Goal: Find specific page/section

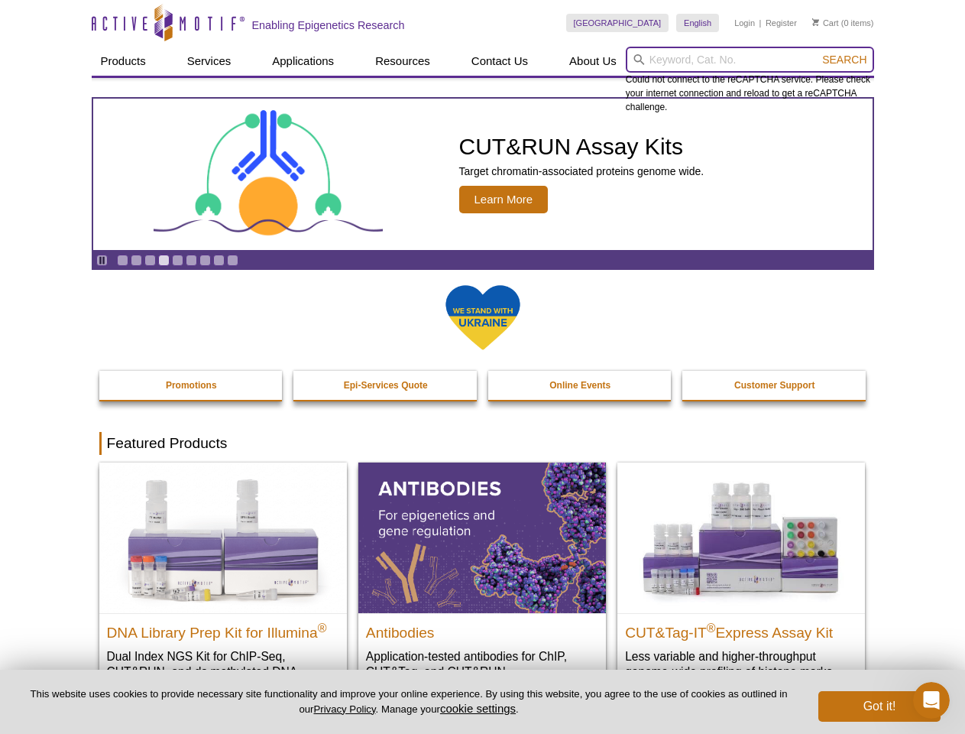
click at [750, 60] on input "search" at bounding box center [750, 60] width 248 height 26
click at [845, 60] on span "Search" at bounding box center [844, 60] width 44 height 12
click at [102, 260] on icon "Pause" at bounding box center [102, 260] width 10 height 10
click at [122, 260] on link "Go to slide 1" at bounding box center [122, 260] width 11 height 11
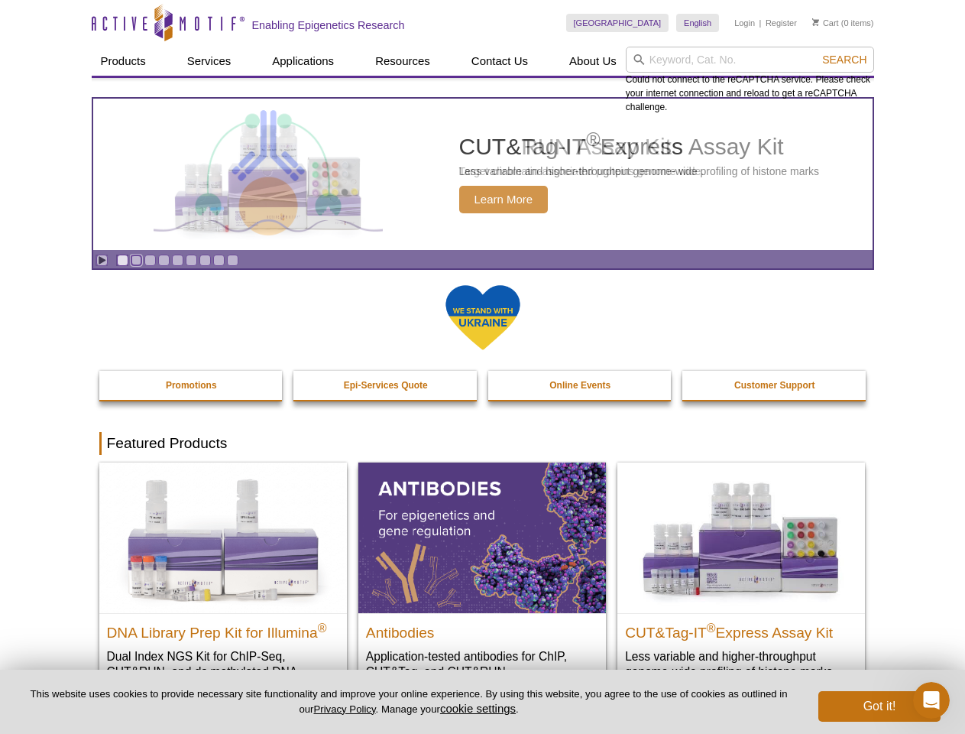
click at [136, 260] on link "Go to slide 2" at bounding box center [136, 260] width 11 height 11
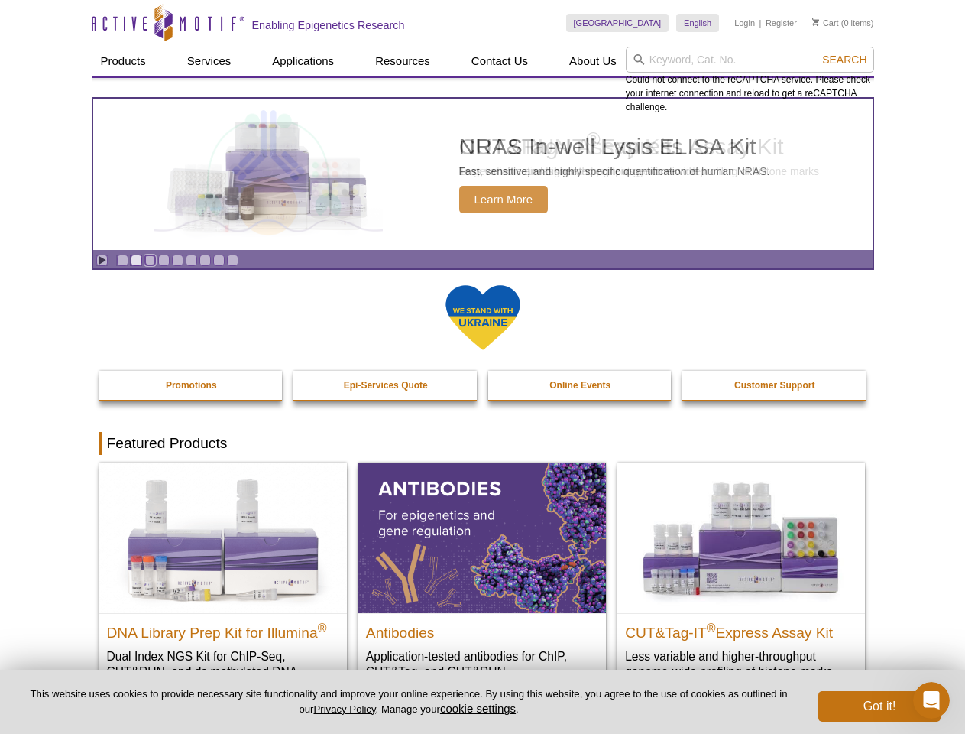
click at [150, 260] on link "Go to slide 3" at bounding box center [149, 260] width 11 height 11
click at [164, 260] on link "Go to slide 4" at bounding box center [163, 260] width 11 height 11
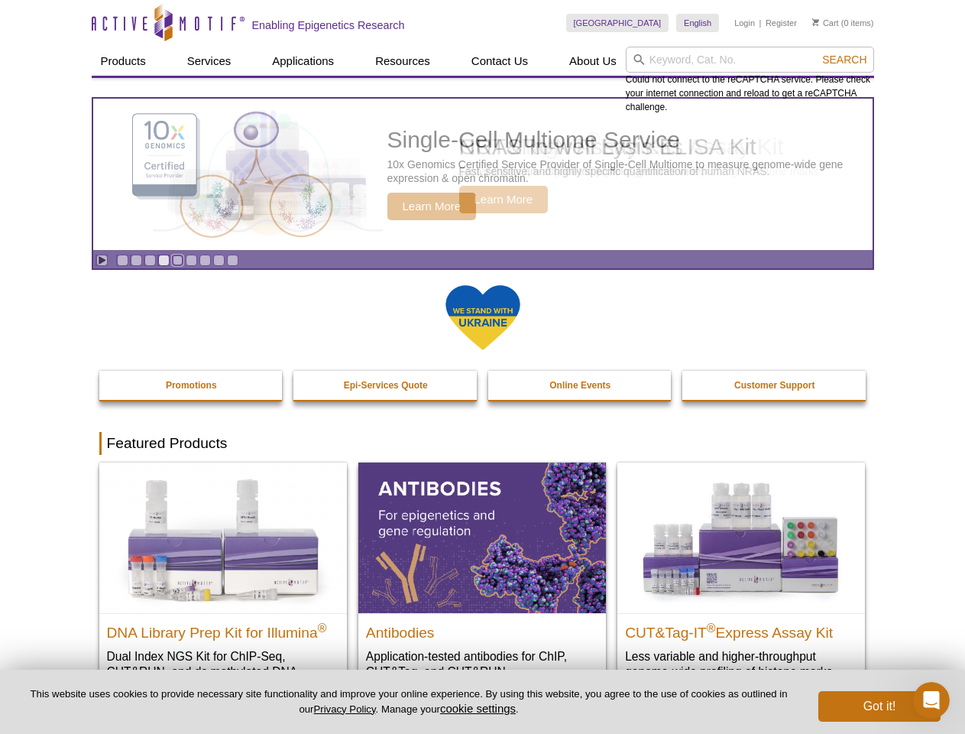
click at [177, 260] on link "Go to slide 5" at bounding box center [177, 260] width 11 height 11
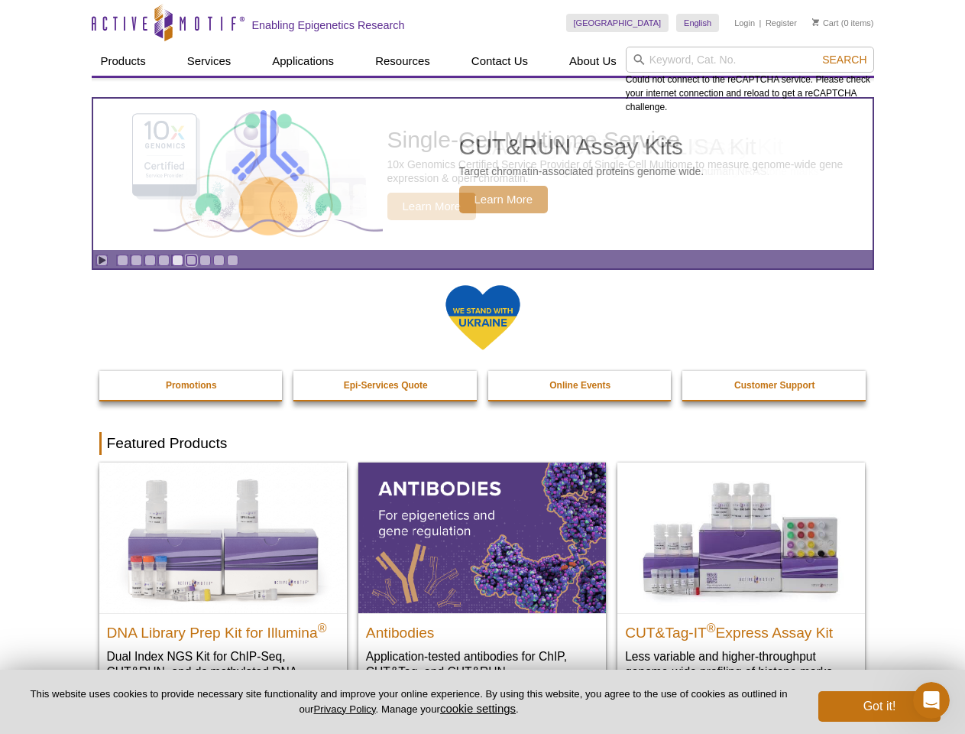
click at [191, 260] on link "Go to slide 6" at bounding box center [191, 260] width 11 height 11
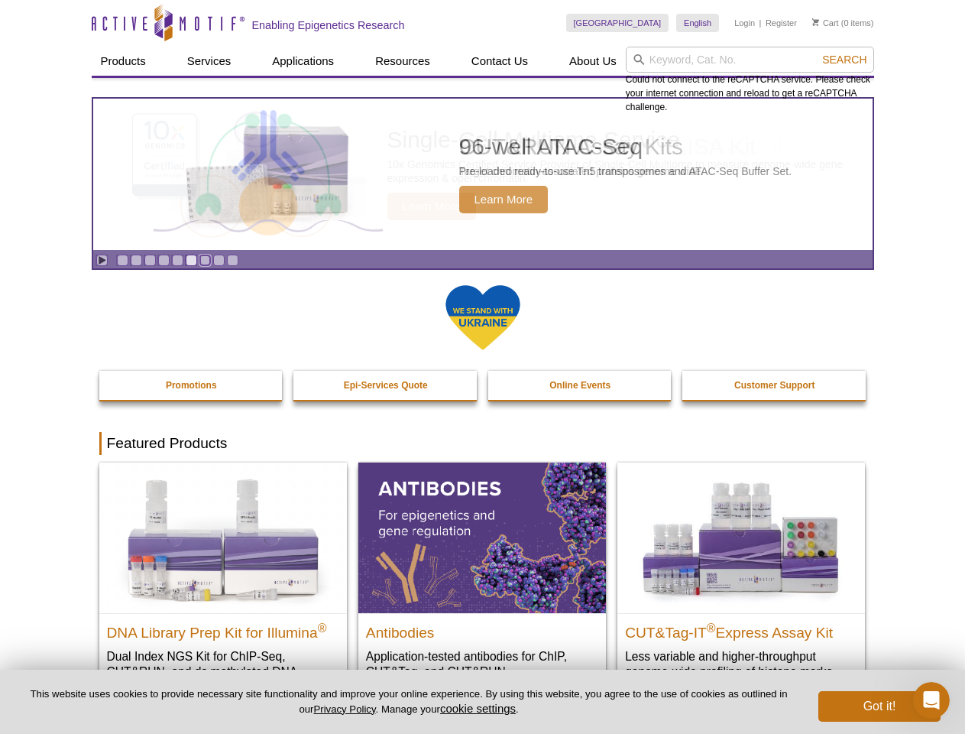
click at [205, 260] on link "Go to slide 7" at bounding box center [205, 260] width 11 height 11
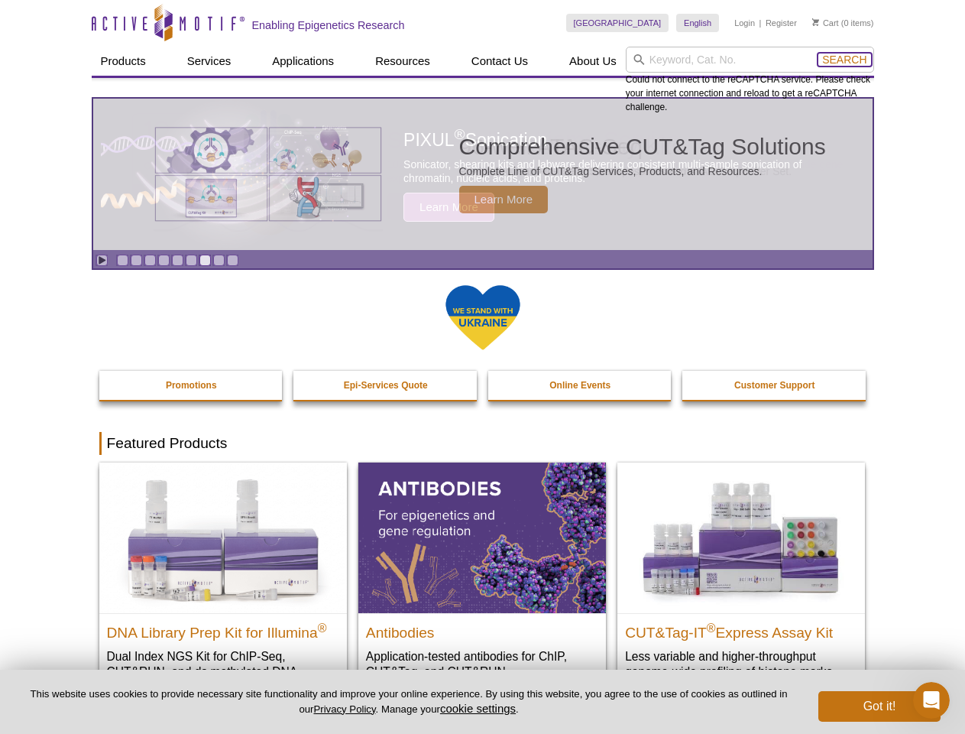
click at [845, 60] on span "Search" at bounding box center [844, 60] width 44 height 12
